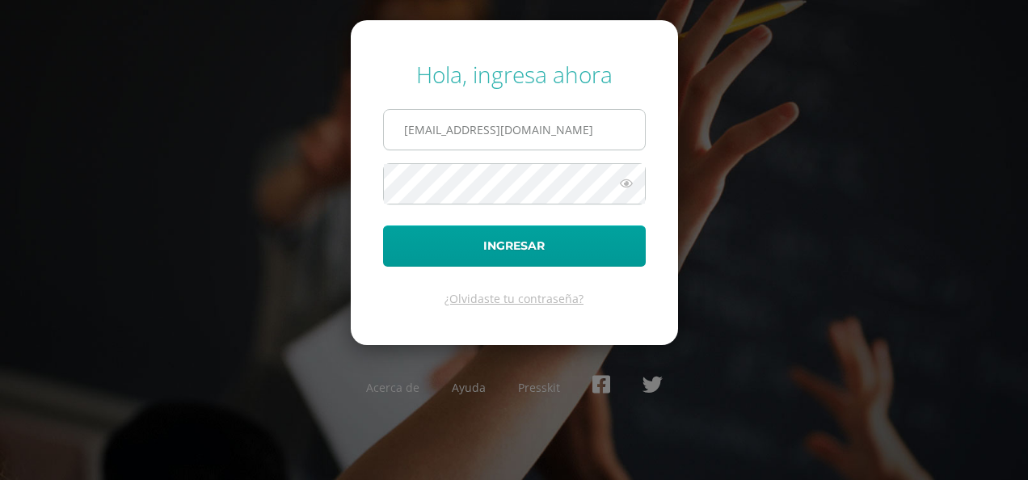
click at [483, 111] on input "2022016@ps.gt" at bounding box center [514, 130] width 261 height 40
type input "[EMAIL_ADDRESS][DOMAIN_NAME]"
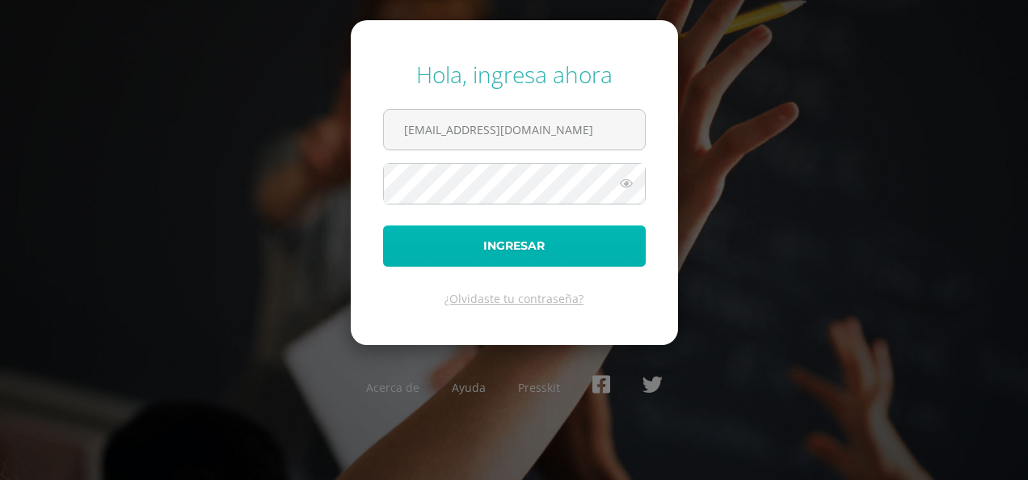
click at [474, 233] on button "Ingresar" at bounding box center [514, 245] width 263 height 41
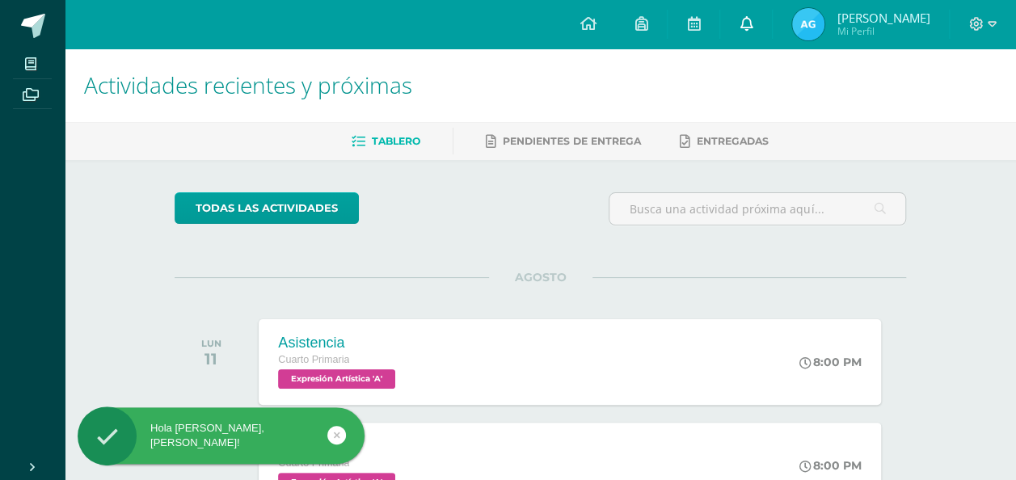
click at [746, 18] on icon at bounding box center [745, 23] width 13 height 15
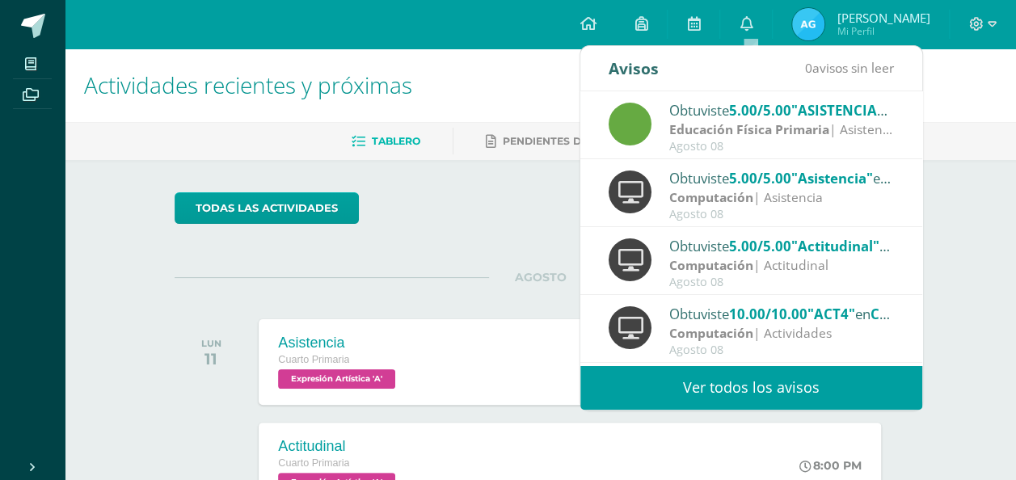
click at [689, 381] on link "Ver todos los avisos" at bounding box center [751, 387] width 342 height 44
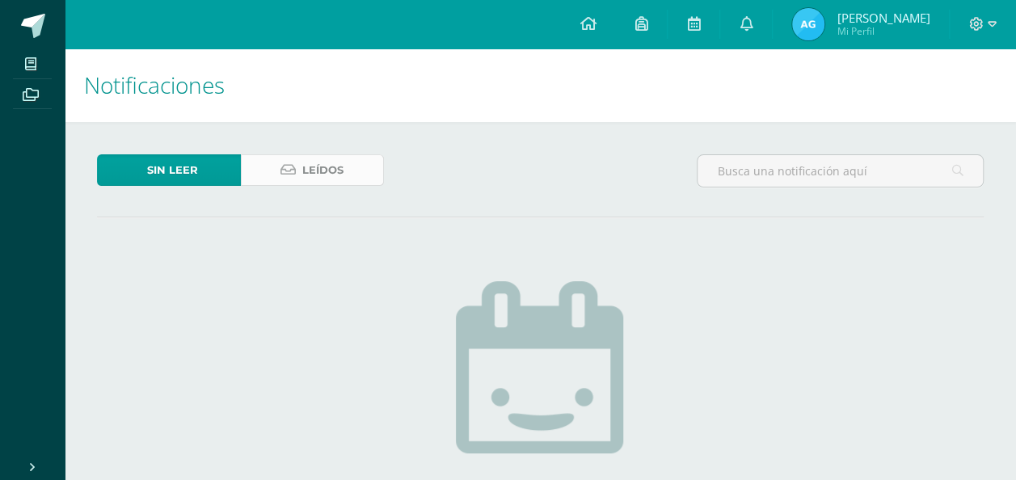
click at [306, 158] on span "Leídos" at bounding box center [322, 170] width 41 height 30
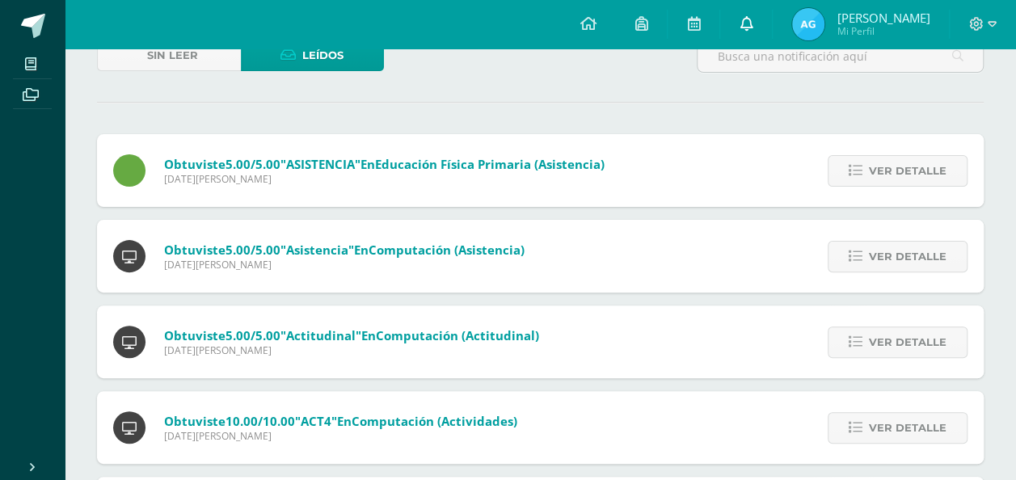
scroll to position [81, 0]
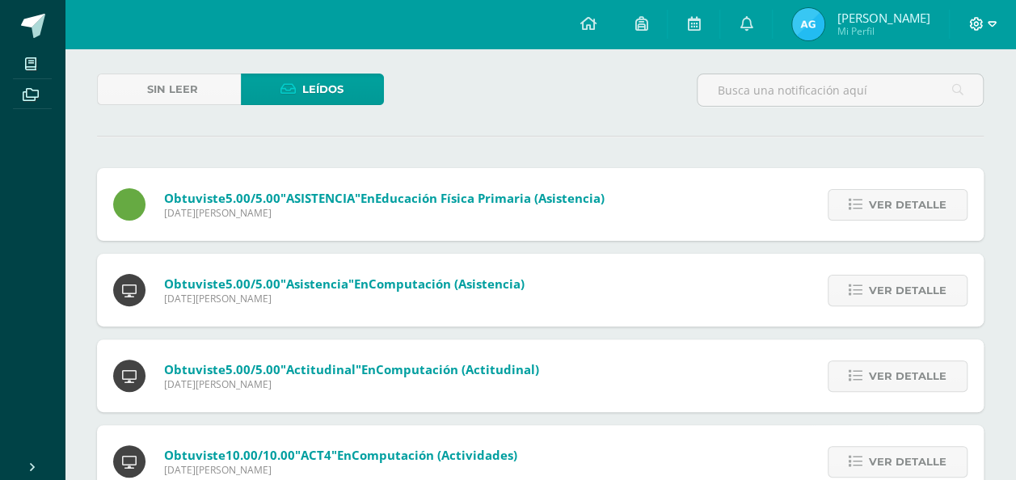
click at [991, 28] on icon at bounding box center [991, 24] width 9 height 15
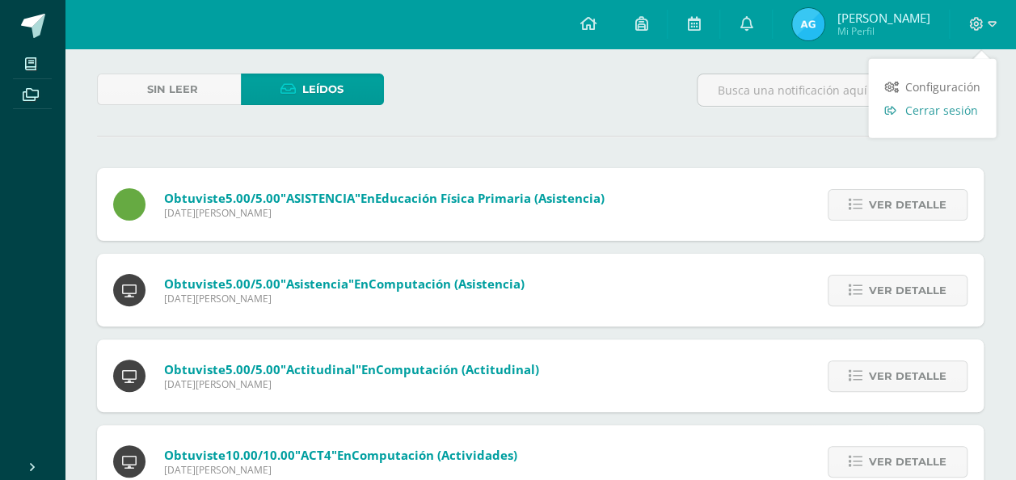
click at [918, 99] on link "Cerrar sesión" at bounding box center [932, 110] width 128 height 23
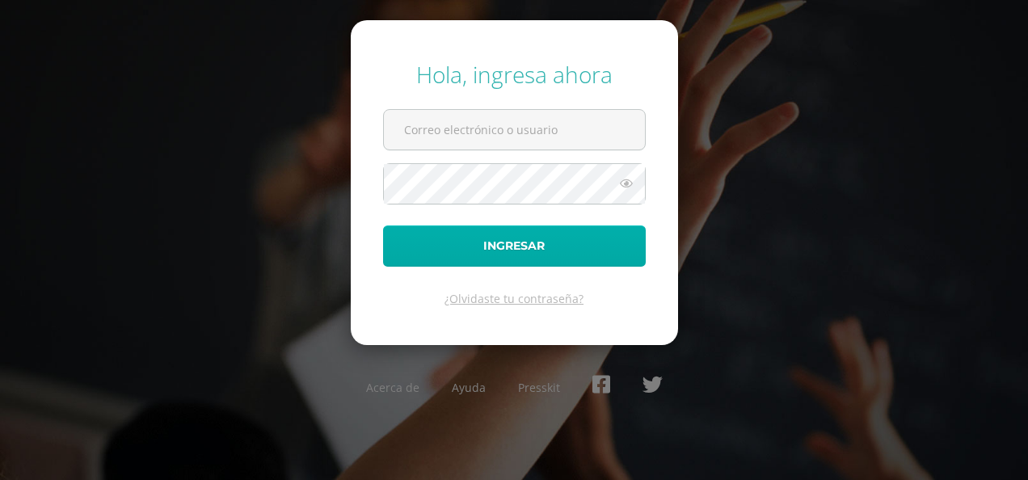
type input "[EMAIL_ADDRESS][DOMAIN_NAME]"
click at [462, 236] on button "Ingresar" at bounding box center [514, 245] width 263 height 41
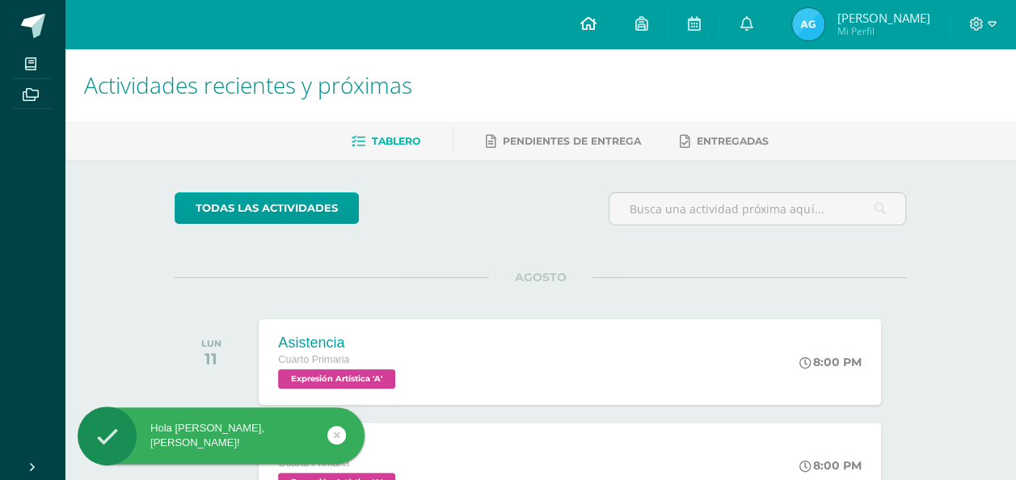
click at [603, 12] on link at bounding box center [587, 24] width 55 height 48
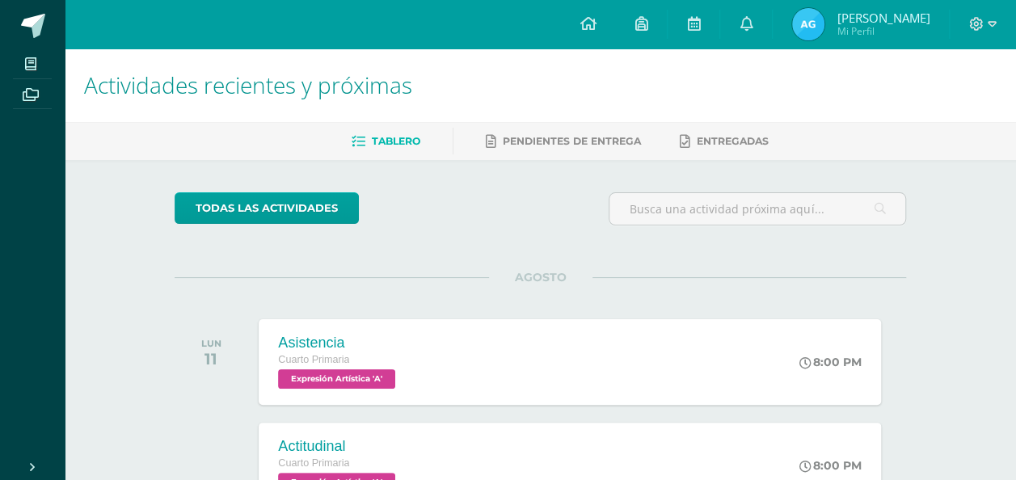
click at [840, 32] on span "Mi Perfil" at bounding box center [882, 31] width 93 height 14
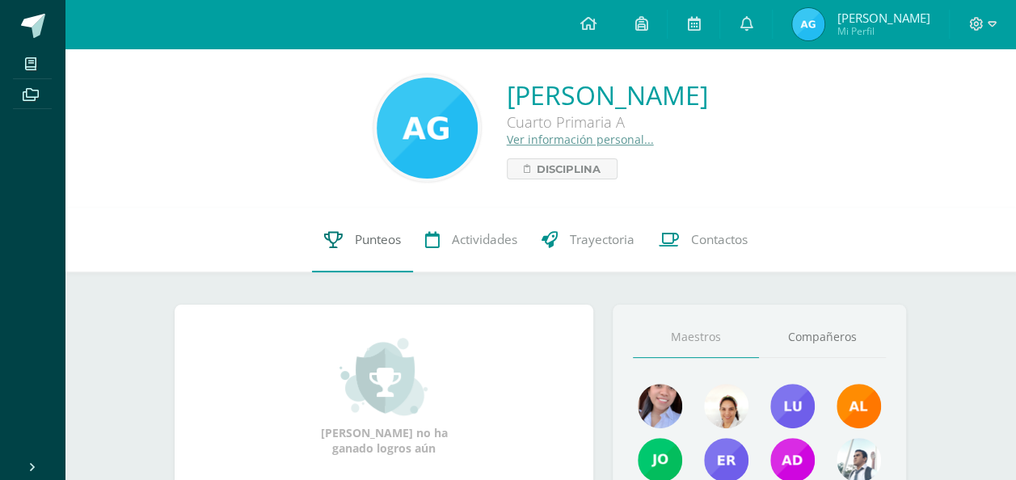
click at [334, 225] on link "Punteos" at bounding box center [362, 240] width 101 height 65
click at [347, 235] on link "Punteos" at bounding box center [362, 240] width 101 height 65
click at [357, 212] on link "Punteos" at bounding box center [362, 240] width 101 height 65
click at [356, 225] on link "Punteos" at bounding box center [362, 240] width 101 height 65
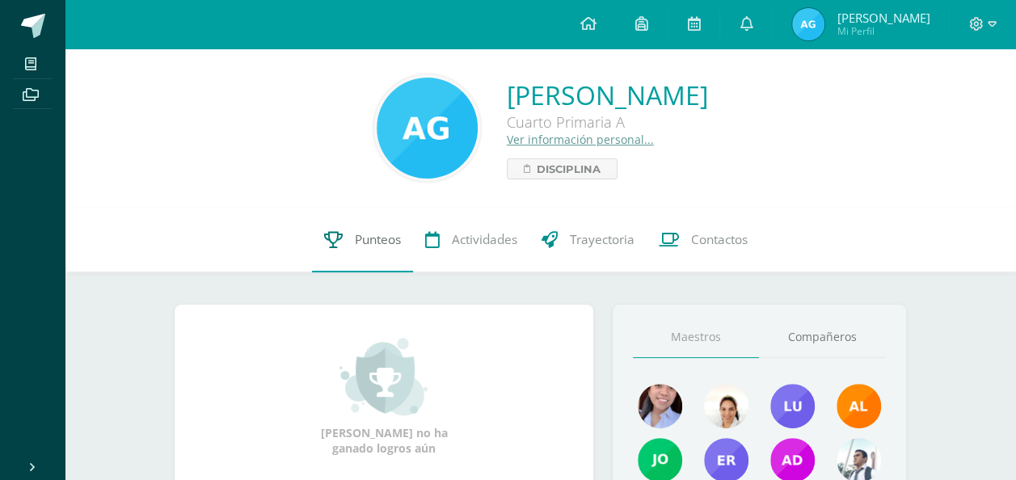
click at [372, 244] on span "Punteos" at bounding box center [378, 239] width 46 height 17
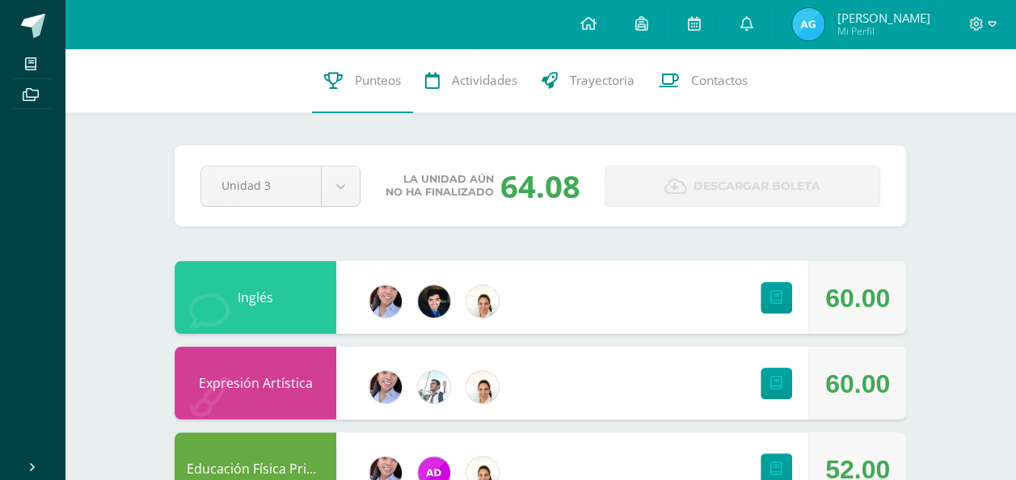
click at [995, 34] on div at bounding box center [982, 24] width 66 height 48
click at [979, 17] on icon at bounding box center [976, 24] width 15 height 15
click at [931, 118] on link "Cerrar sesión" at bounding box center [932, 110] width 128 height 23
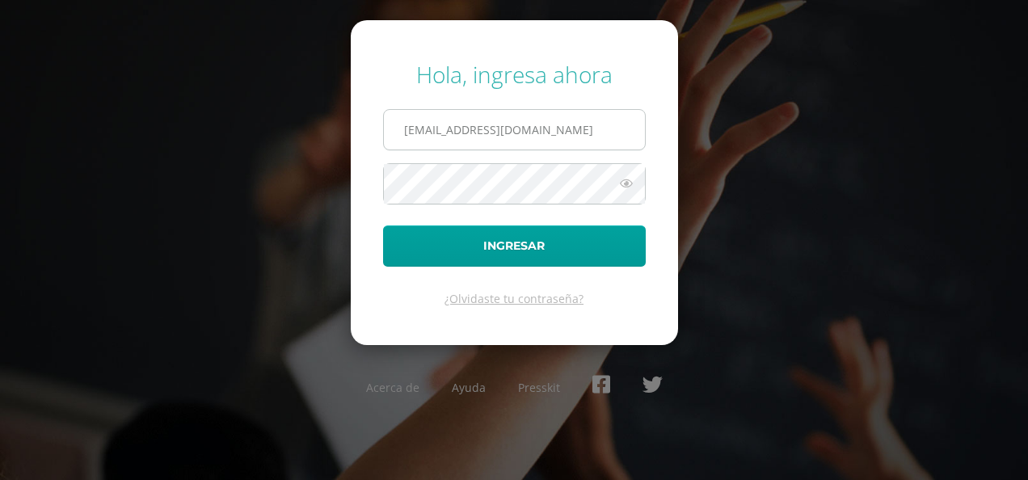
click at [572, 138] on input "2020009@ps.gt" at bounding box center [514, 130] width 261 height 40
type input "2022016@ps.gt"
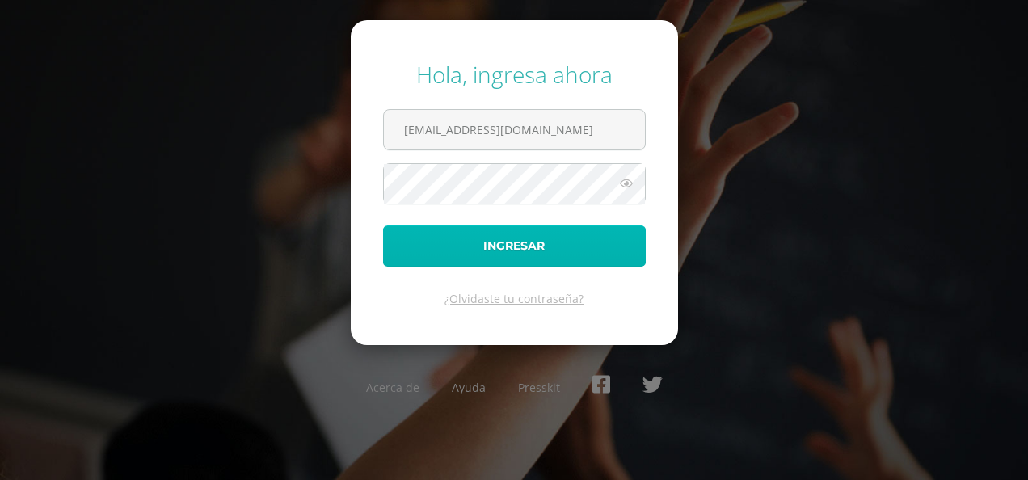
click at [482, 241] on button "Ingresar" at bounding box center [514, 245] width 263 height 41
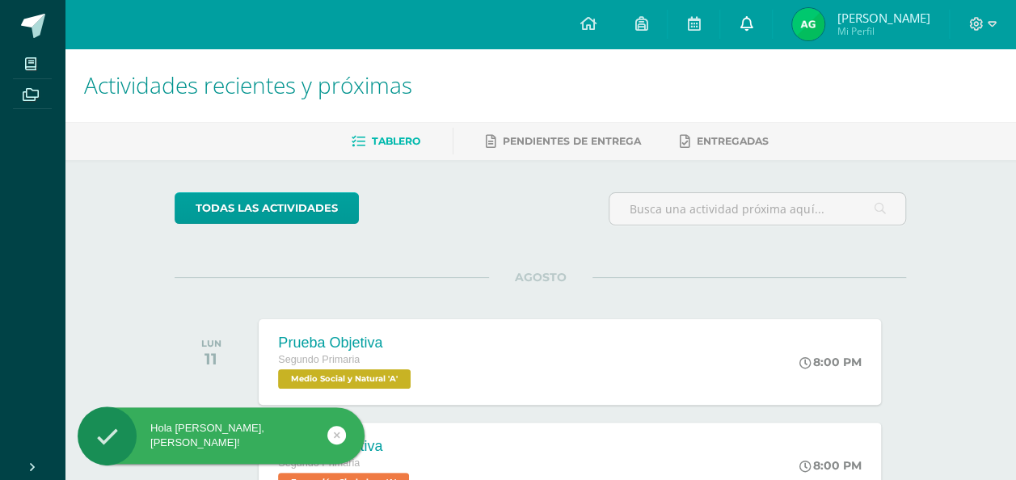
click at [772, 37] on link at bounding box center [746, 24] width 52 height 48
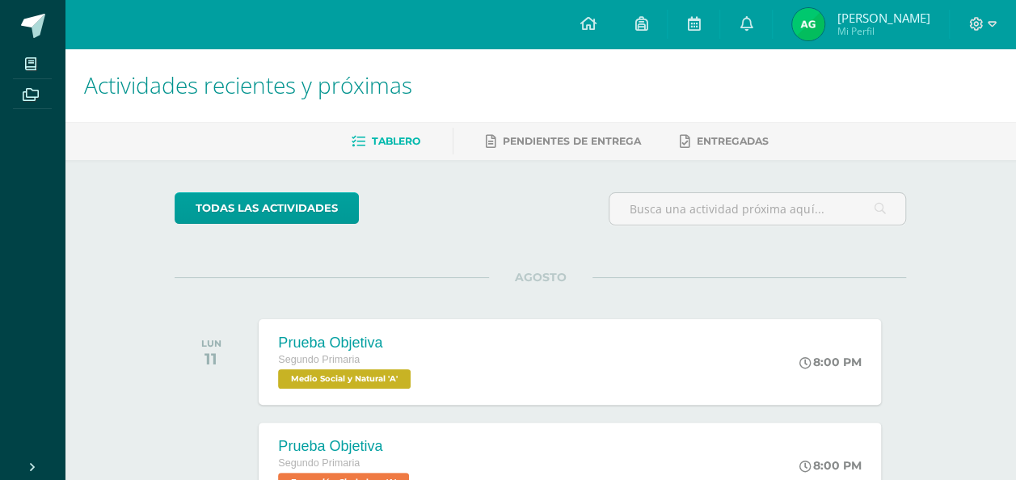
click at [894, 23] on span "[PERSON_NAME]" at bounding box center [882, 18] width 93 height 16
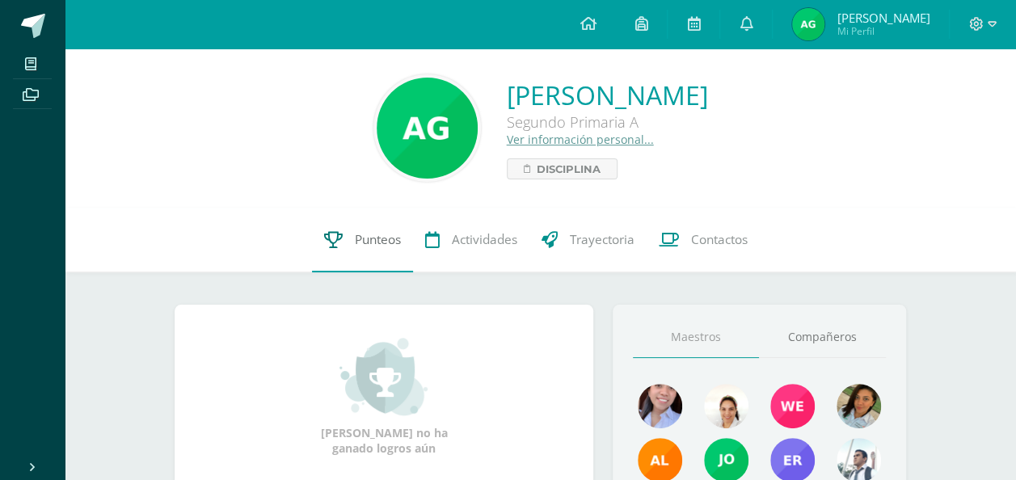
click at [347, 236] on link "Punteos" at bounding box center [362, 240] width 101 height 65
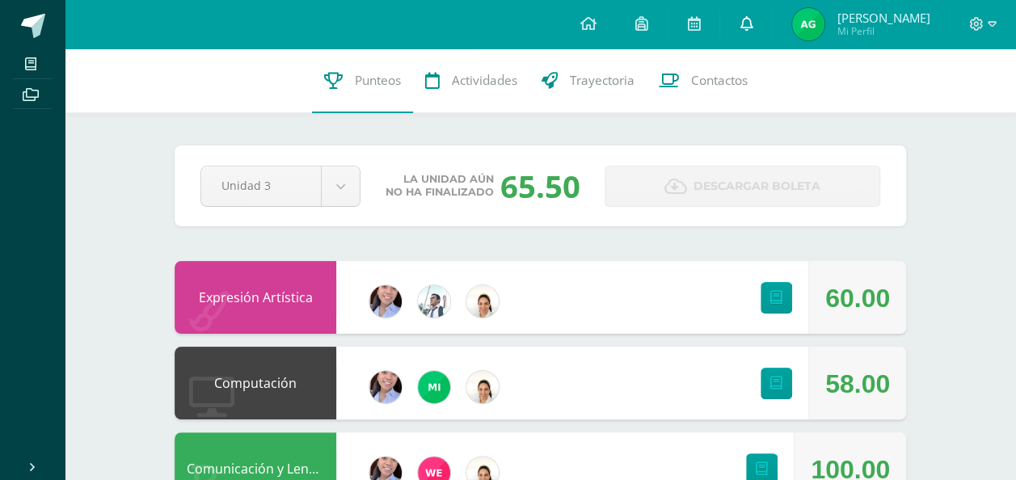
click at [752, 25] on icon at bounding box center [745, 23] width 13 height 15
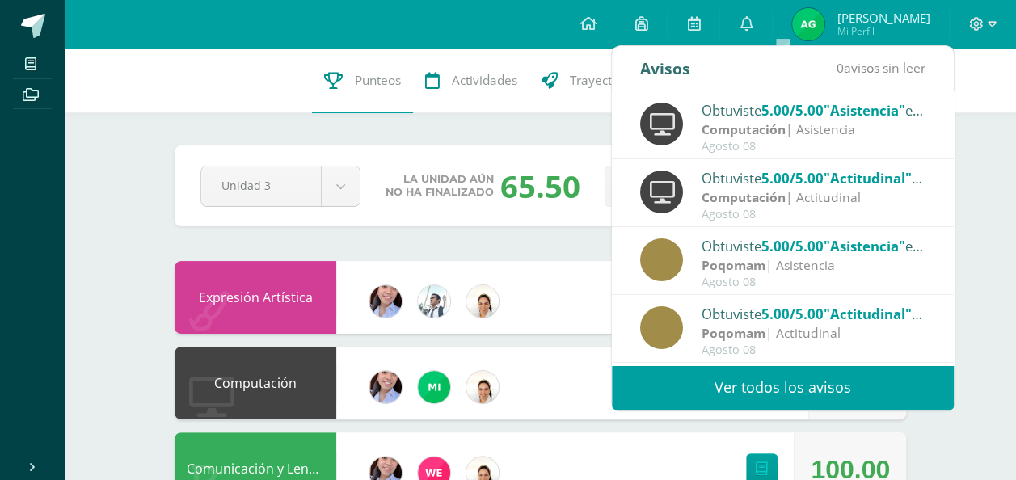
click at [696, 386] on link "Ver todos los avisos" at bounding box center [783, 387] width 342 height 44
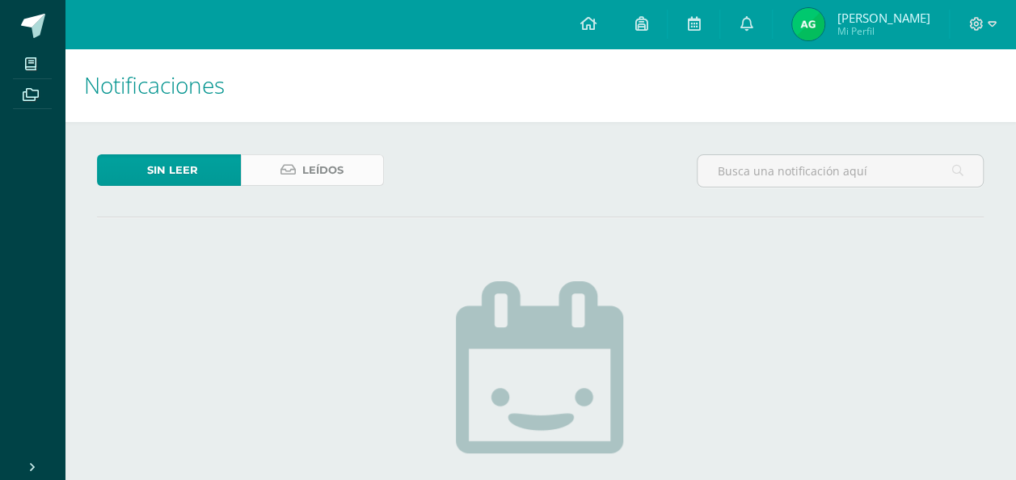
click at [306, 162] on span "Leídos" at bounding box center [322, 170] width 41 height 30
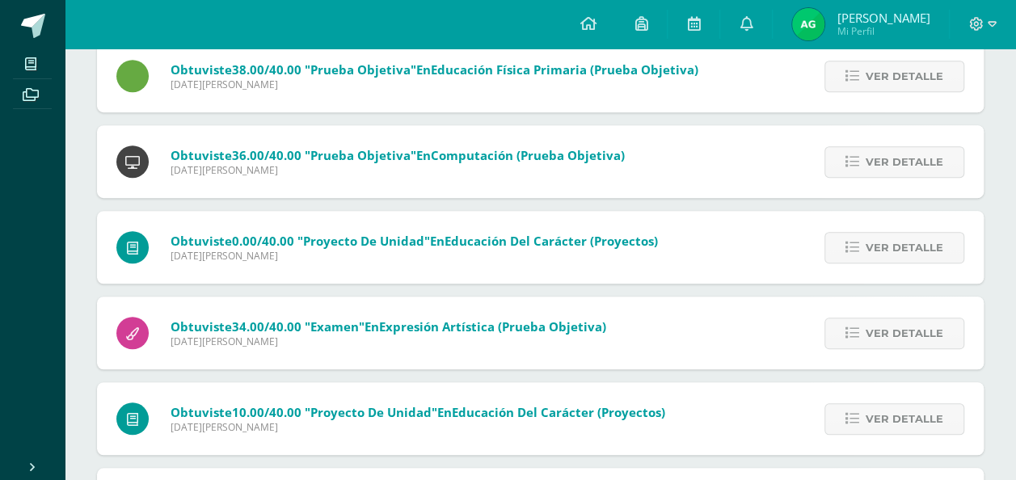
scroll to position [6465, 0]
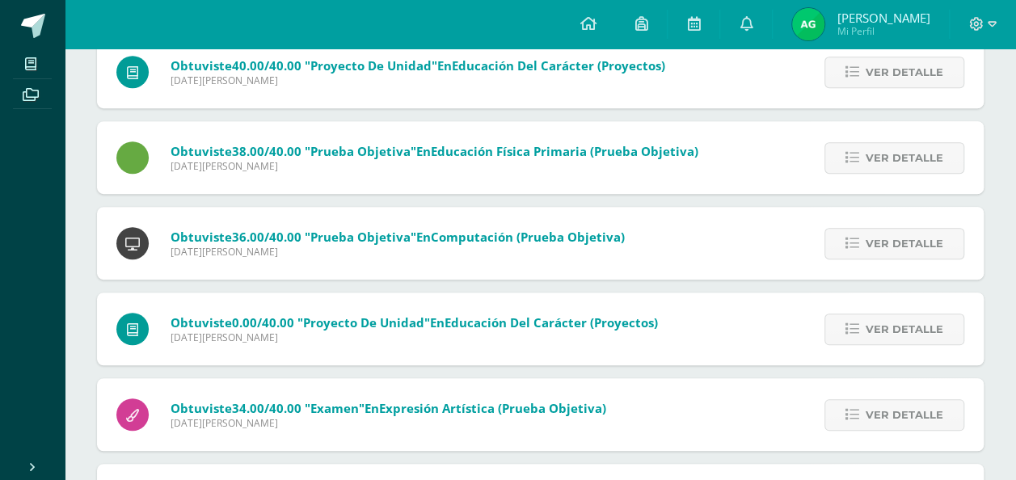
drag, startPoint x: 194, startPoint y: 280, endPoint x: 102, endPoint y: 79, distance: 220.5
drag, startPoint x: 102, startPoint y: 79, endPoint x: 95, endPoint y: 136, distance: 57.0
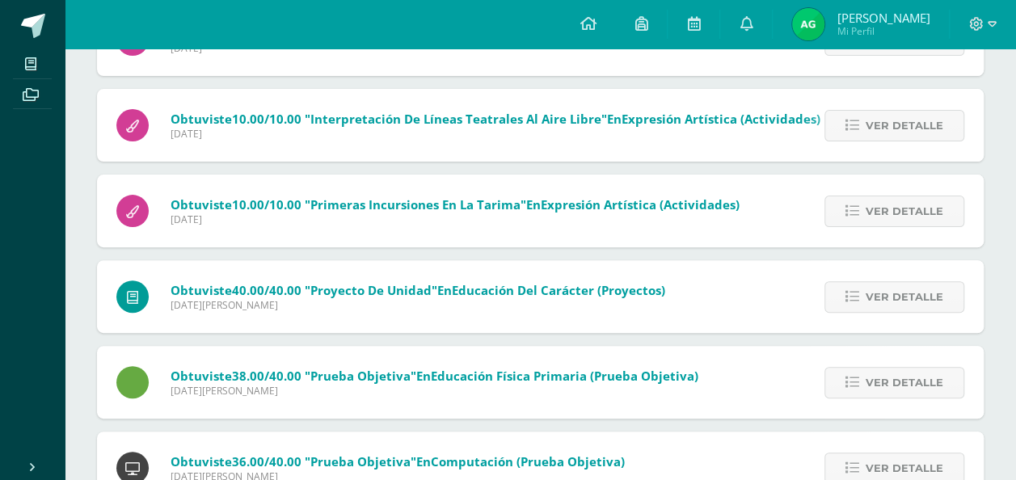
scroll to position [6223, 0]
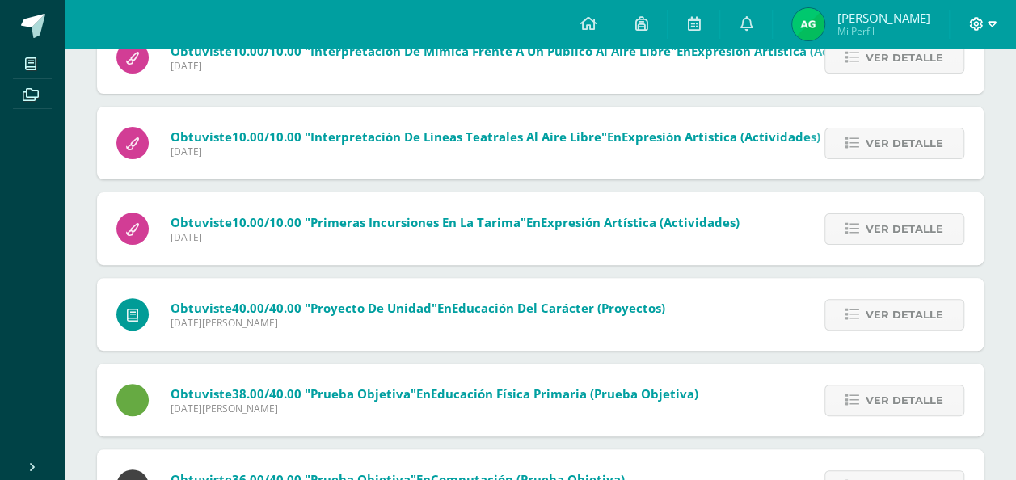
click at [978, 27] on icon at bounding box center [977, 24] width 14 height 14
click at [914, 115] on span "Cerrar sesión" at bounding box center [940, 110] width 73 height 15
